Goal: Task Accomplishment & Management: Complete application form

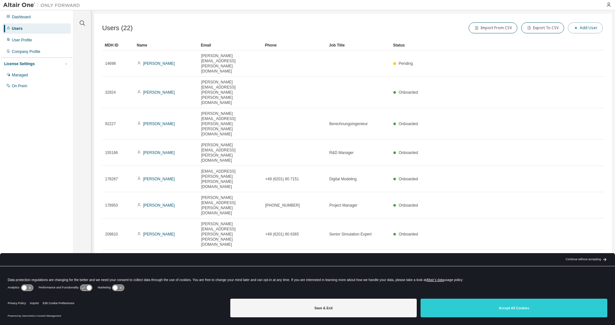
click at [587, 25] on button "Add User" at bounding box center [585, 27] width 35 height 11
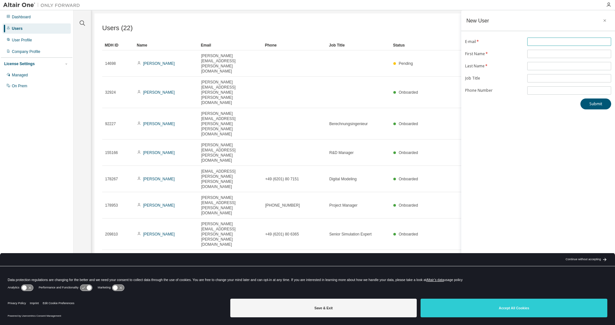
click at [555, 41] on input "text" at bounding box center [569, 41] width 81 height 5
type input "**********"
click at [542, 51] on span at bounding box center [570, 54] width 84 height 8
click at [542, 52] on input "text" at bounding box center [569, 53] width 81 height 5
type input "*********"
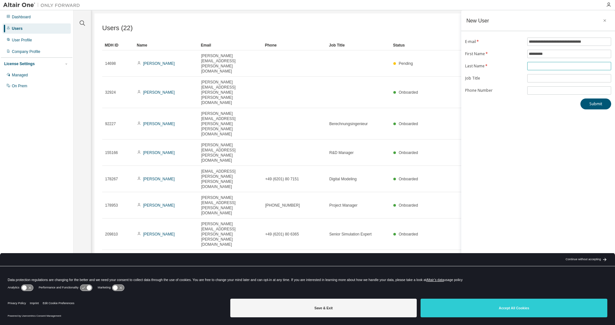
click at [535, 68] on input "text" at bounding box center [569, 65] width 81 height 5
type input "*******"
click at [539, 77] on input "text" at bounding box center [569, 78] width 81 height 5
click at [597, 104] on button "Submit" at bounding box center [596, 103] width 31 height 11
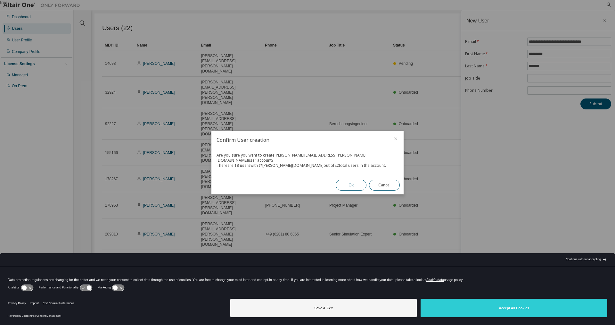
click at [352, 180] on button "Ok" at bounding box center [351, 185] width 31 height 11
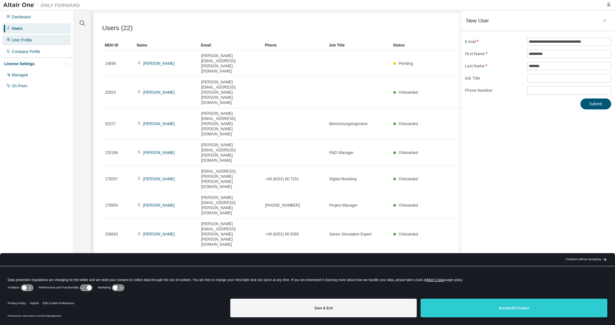
click at [20, 40] on div "User Profile" at bounding box center [22, 40] width 20 height 5
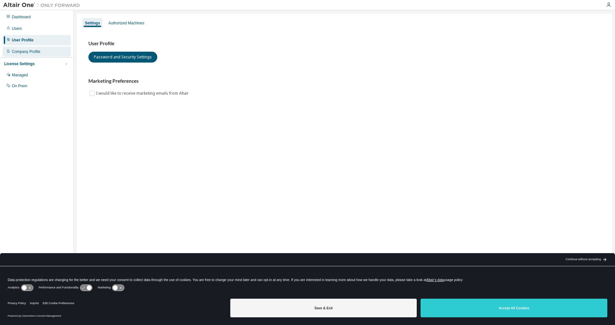
click at [20, 51] on div "Company Profile" at bounding box center [26, 51] width 29 height 5
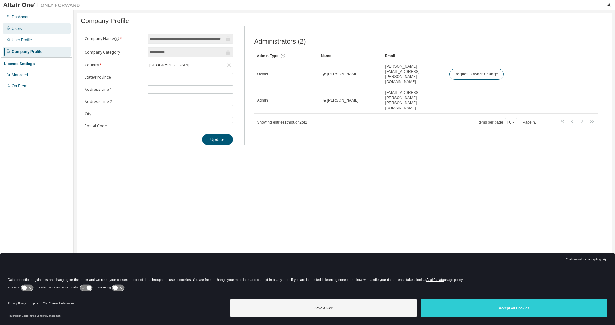
click at [16, 30] on div "Users" at bounding box center [17, 28] width 10 height 5
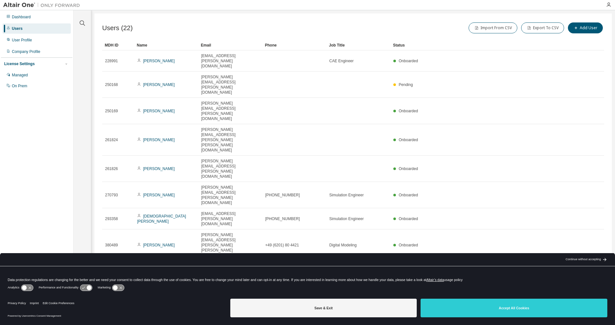
click at [589, 319] on icon "button" at bounding box center [589, 320] width 2 height 3
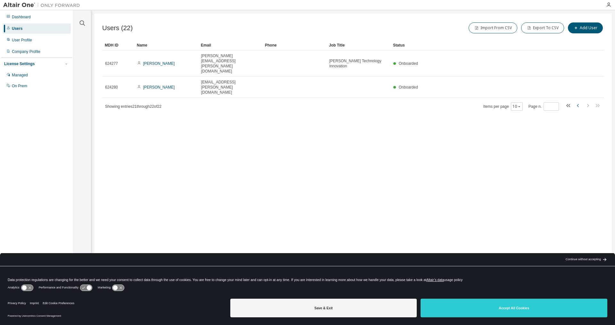
click at [577, 102] on icon "button" at bounding box center [579, 106] width 8 height 8
type input "*"
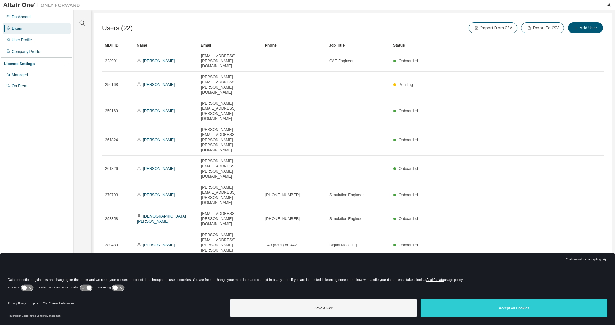
click at [20, 4] on img at bounding box center [43, 5] width 80 height 6
click at [58, 6] on img at bounding box center [43, 5] width 80 height 6
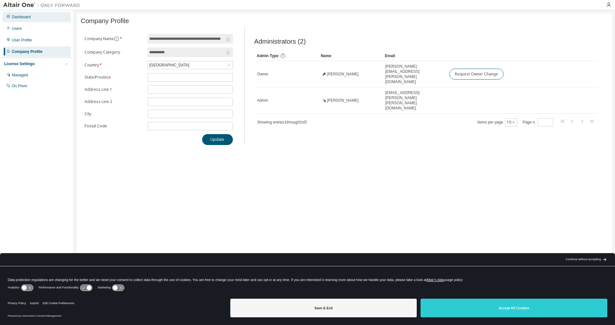
click at [23, 14] on div "Dashboard" at bounding box center [37, 17] width 68 height 10
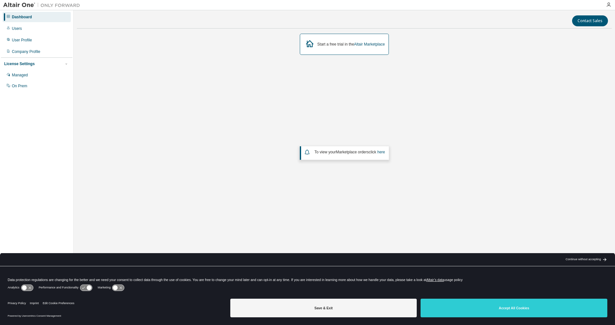
click at [12, 19] on div "Dashboard" at bounding box center [22, 16] width 20 height 5
